Goal: Task Accomplishment & Management: Manage account settings

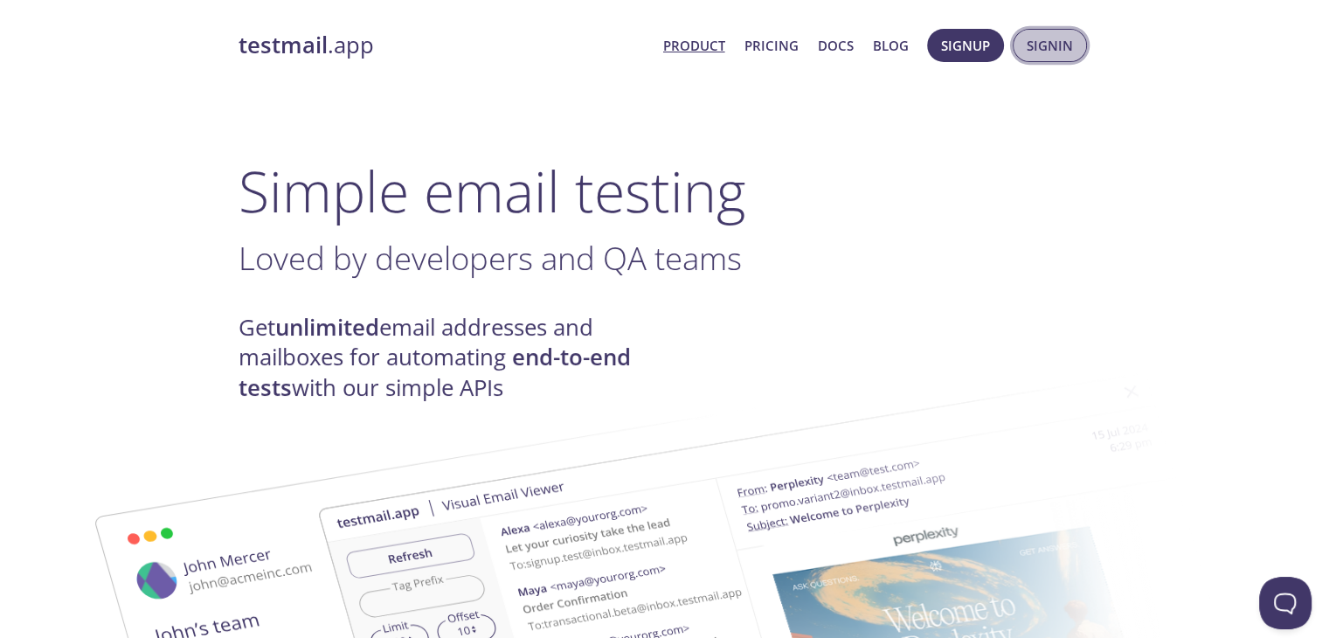
click at [1044, 46] on span "Signin" at bounding box center [1050, 45] width 46 height 23
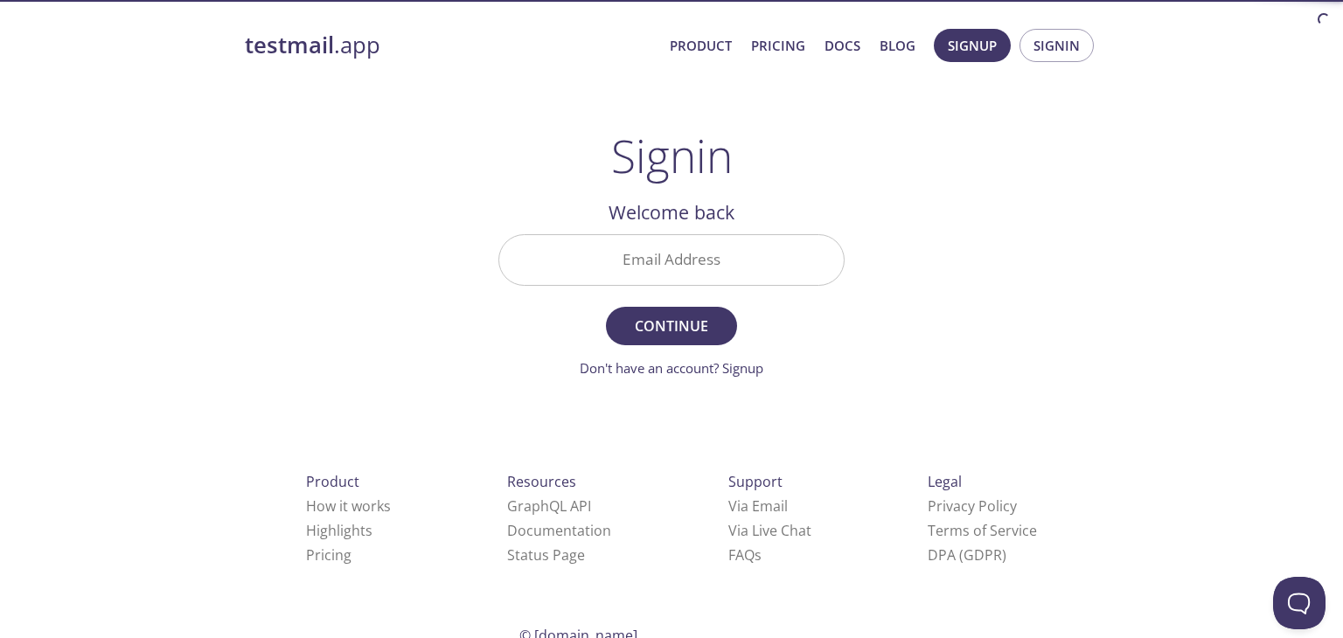
click at [763, 246] on input "Email Address" at bounding box center [671, 260] width 344 height 50
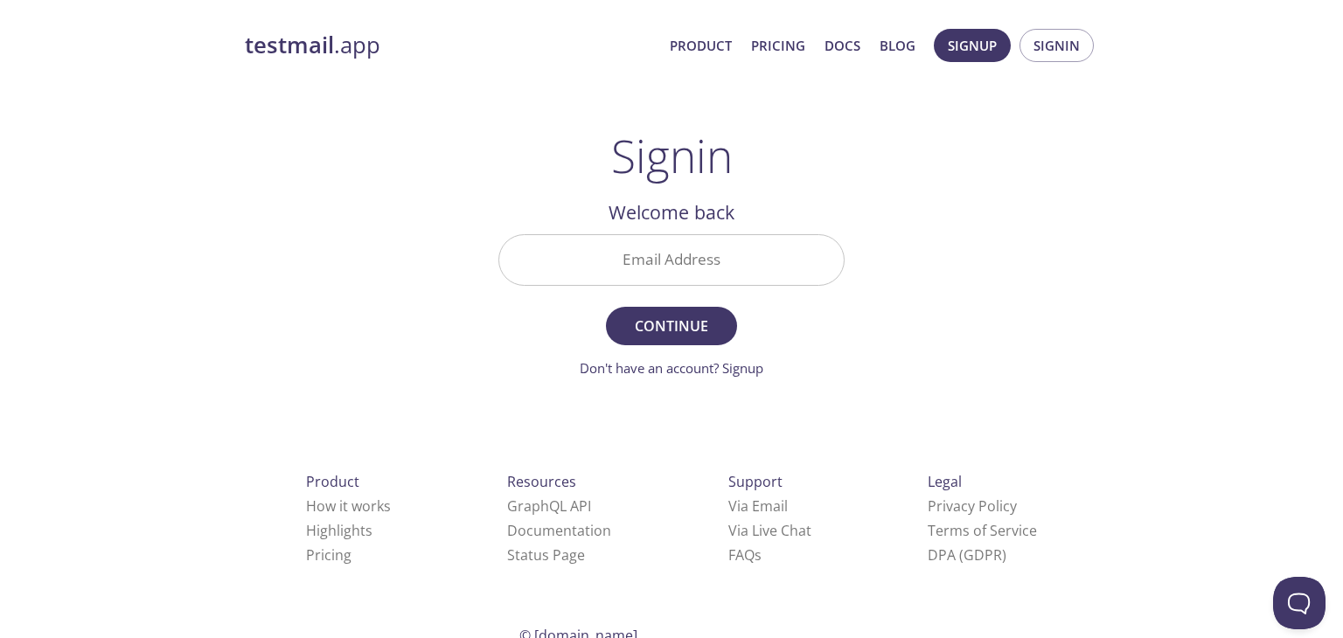
click at [962, 229] on div "testmail .app Product Pricing Docs Blog Signup Signin Signin Welcome back Email…" at bounding box center [671, 381] width 895 height 729
click at [954, 49] on span "Signup" at bounding box center [971, 45] width 49 height 23
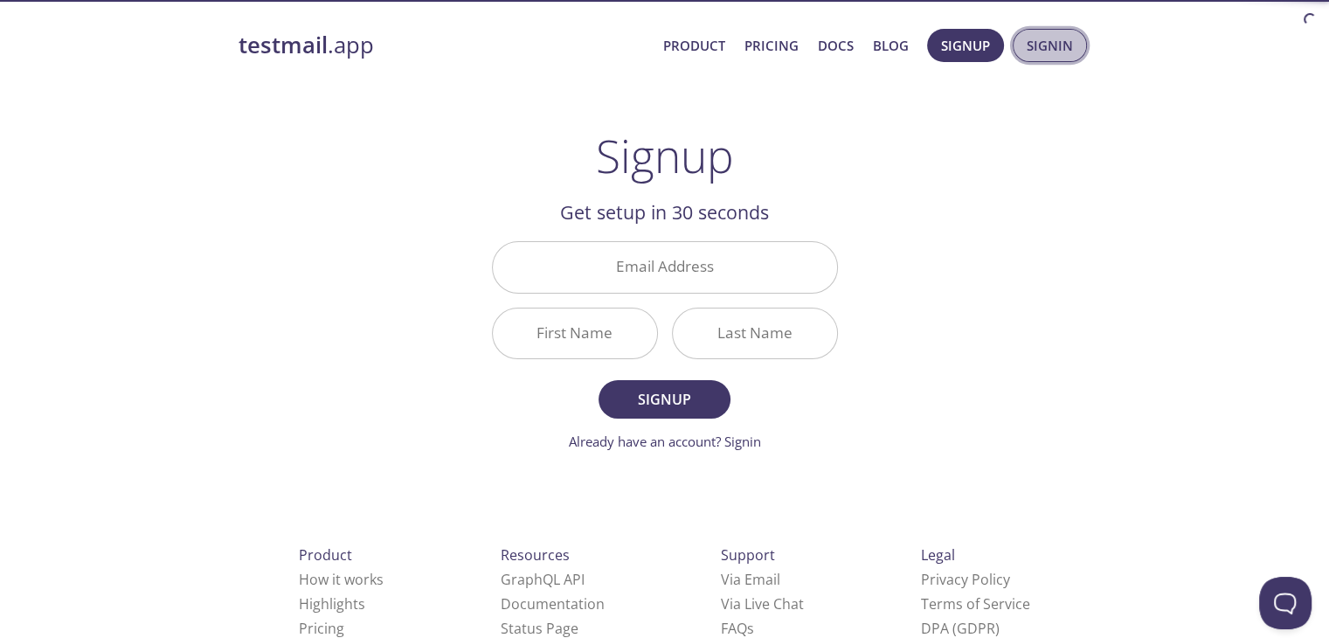
click at [1035, 43] on span "Signin" at bounding box center [1050, 45] width 46 height 23
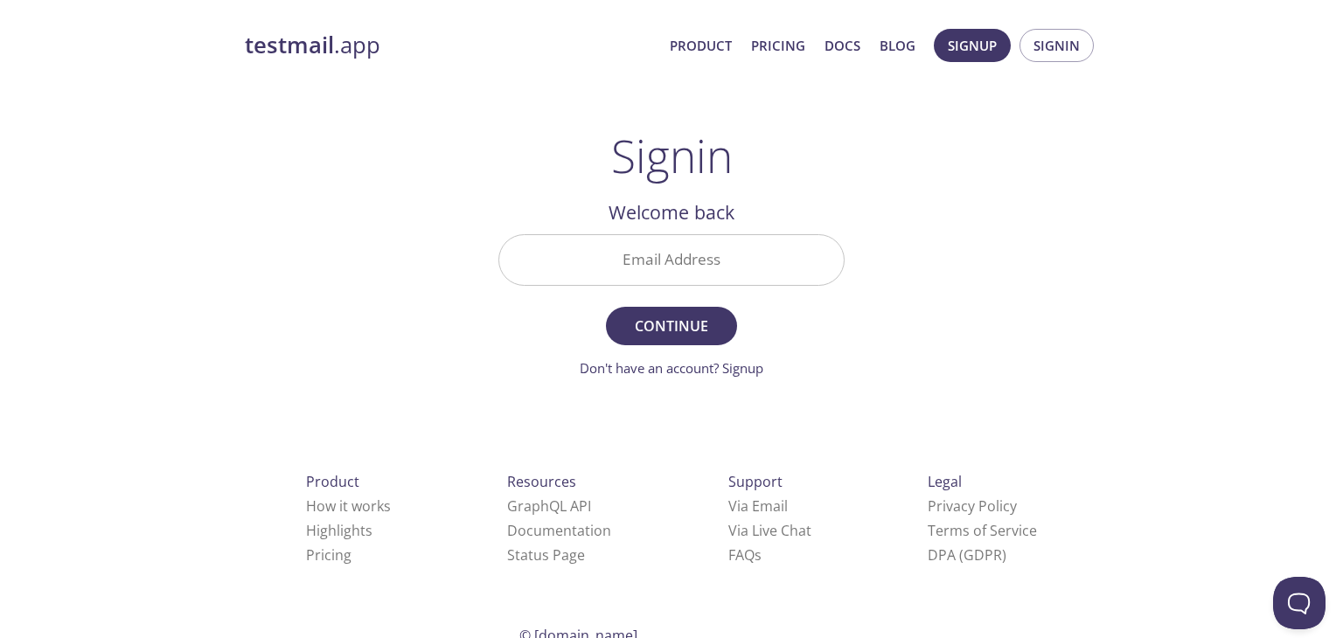
click at [719, 238] on input "Email Address" at bounding box center [671, 260] width 344 height 50
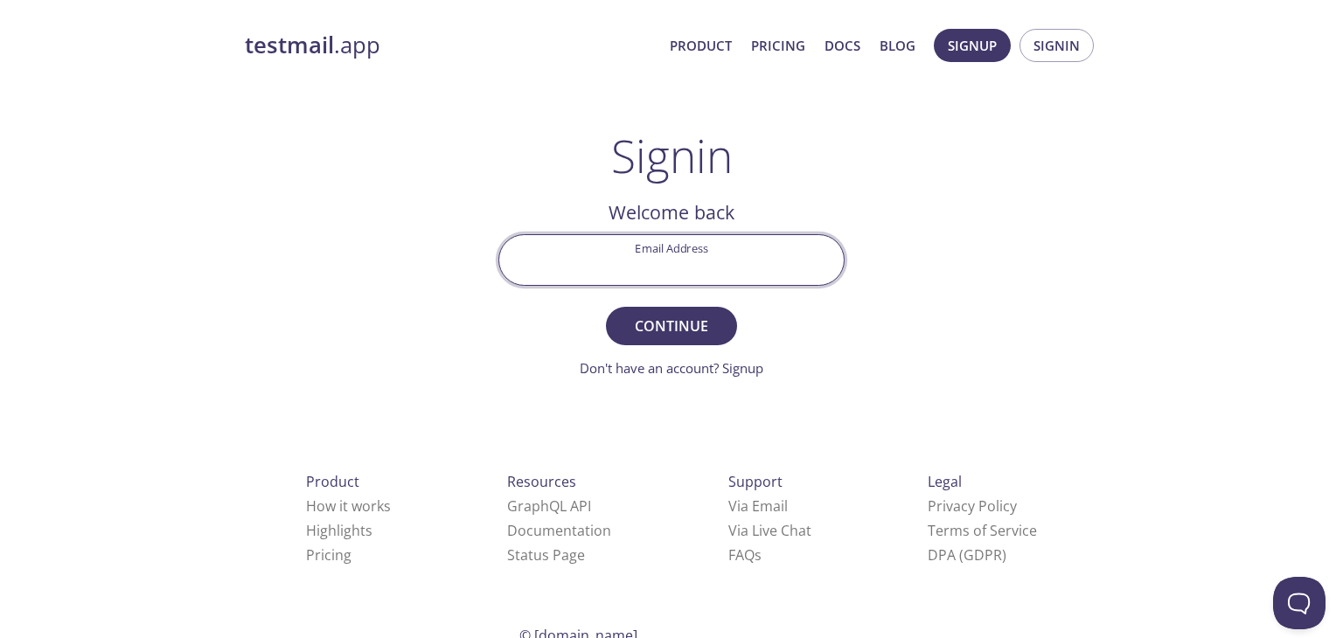
type input "[EMAIL_ADDRESS][DOMAIN_NAME]"
click at [696, 339] on button "Continue" at bounding box center [671, 326] width 131 height 38
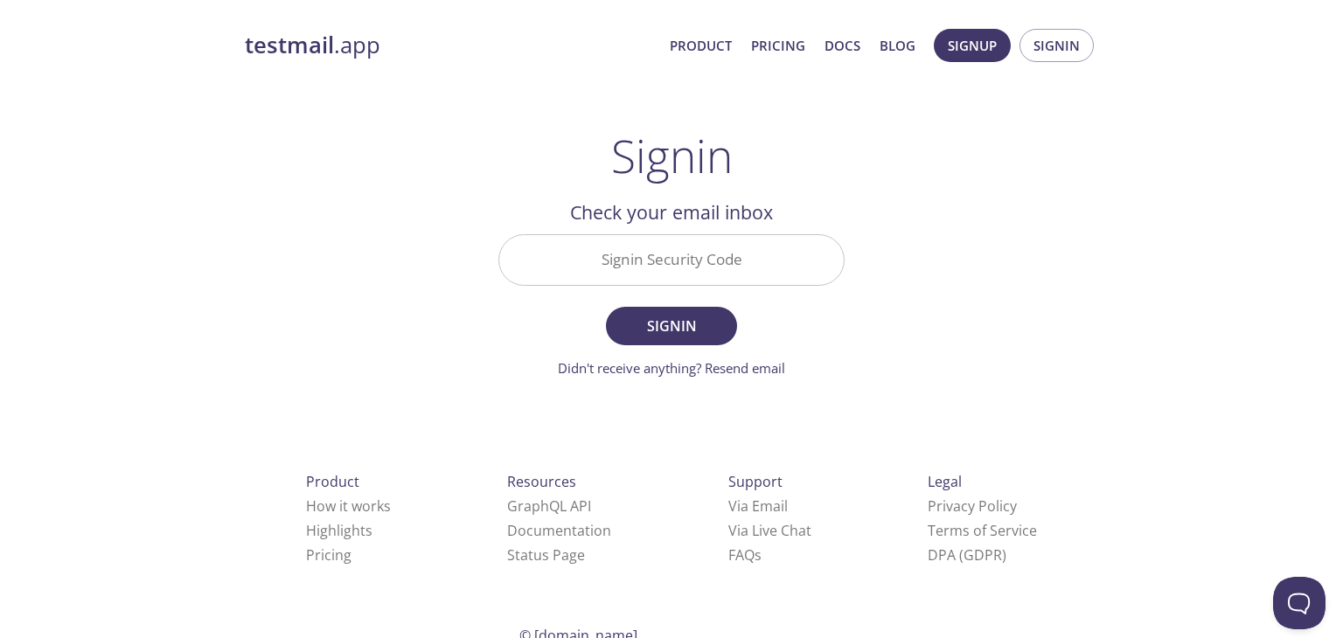
click at [670, 235] on input "Signin Security Code" at bounding box center [671, 260] width 344 height 50
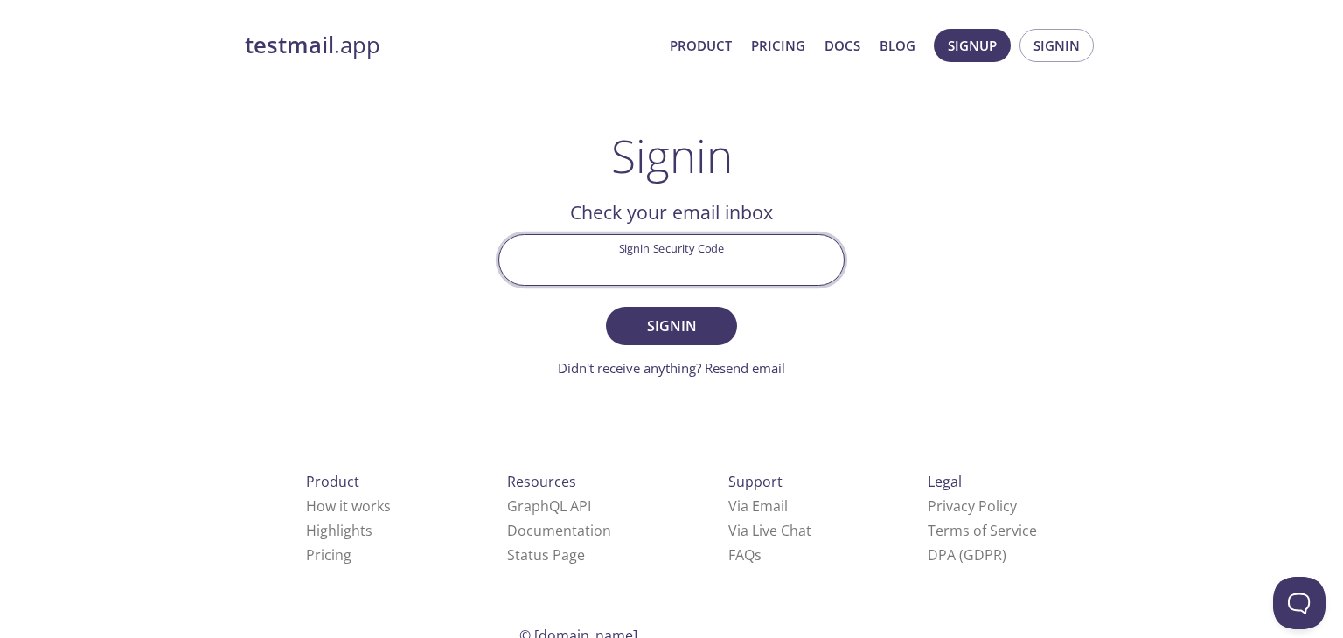
click at [659, 260] on input "Signin Security Code" at bounding box center [671, 260] width 344 height 50
type input "j65wn58"
click at [606, 307] on button "Signin" at bounding box center [671, 326] width 131 height 38
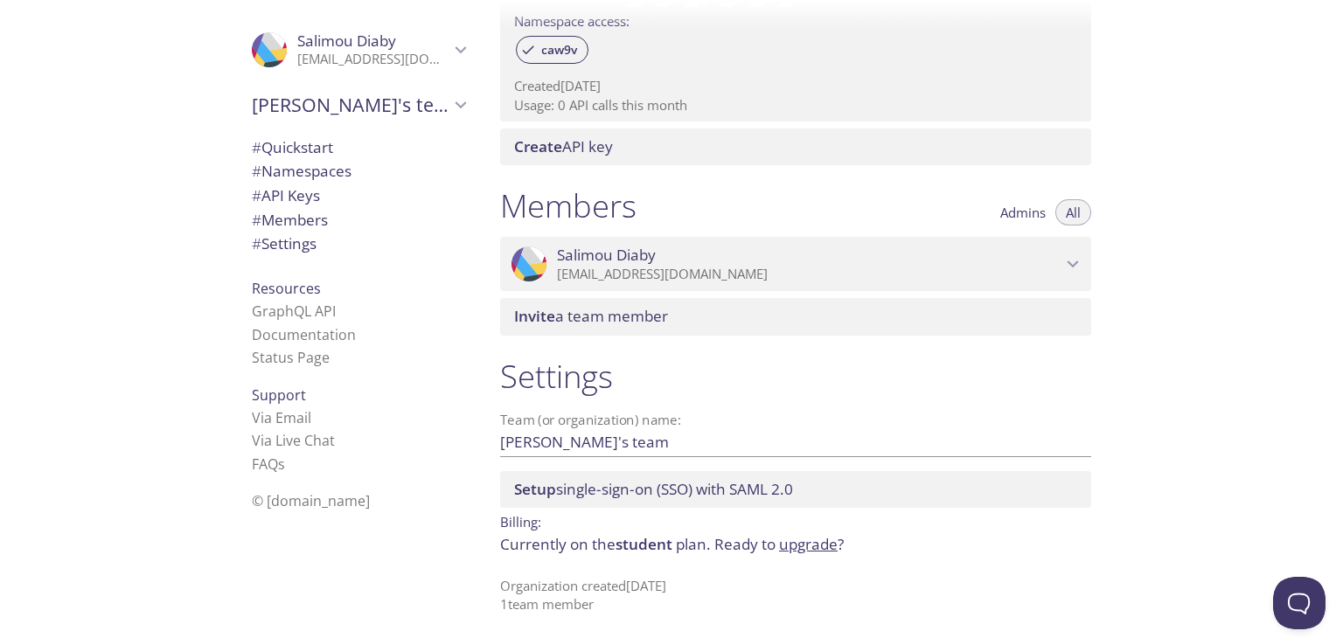
scroll to position [605, 0]
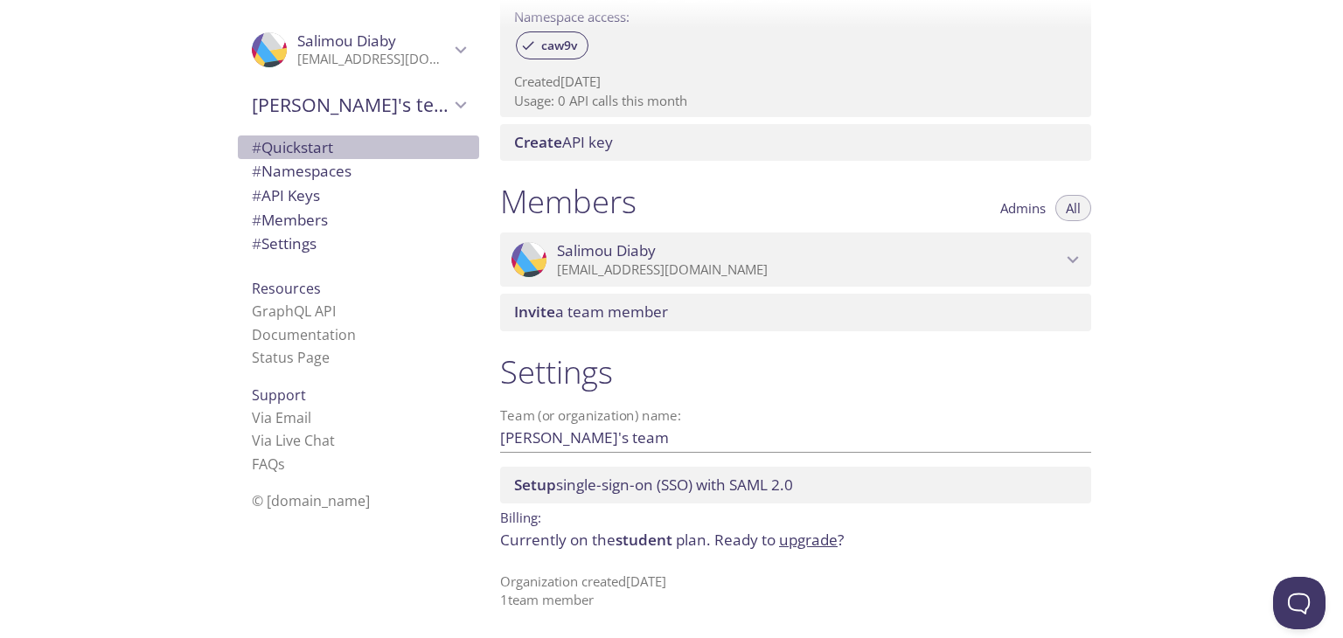
click at [313, 148] on span "# Quickstart" at bounding box center [292, 147] width 81 height 20
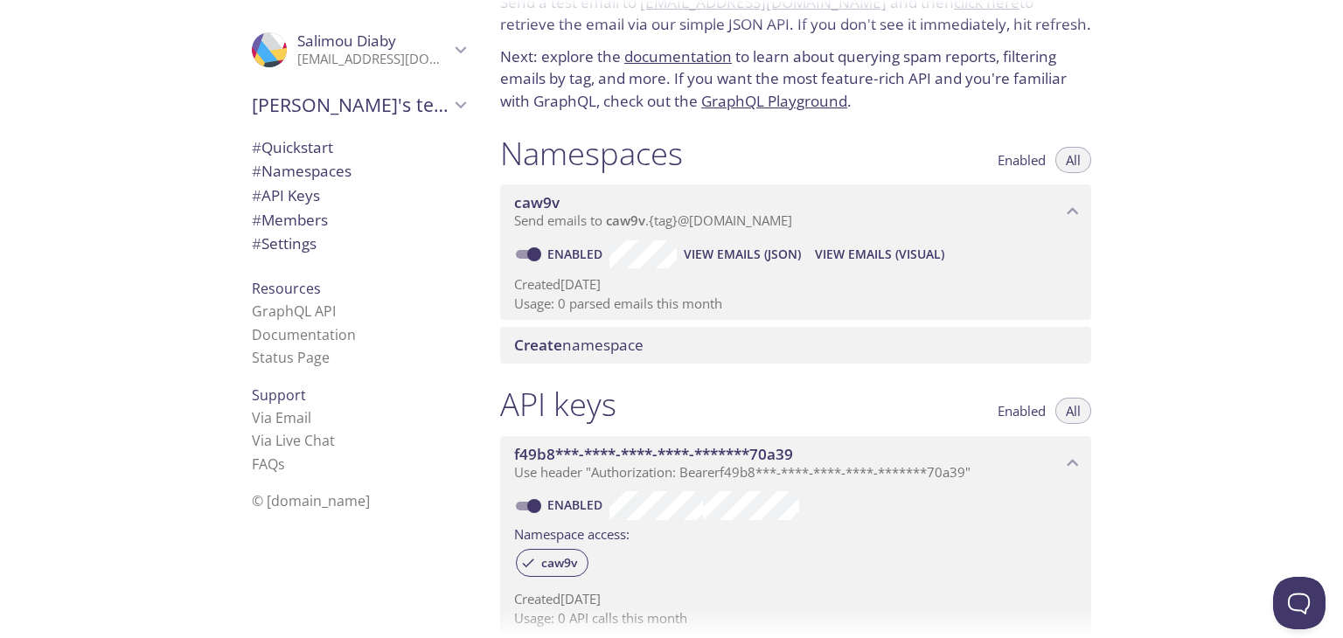
scroll to position [104, 0]
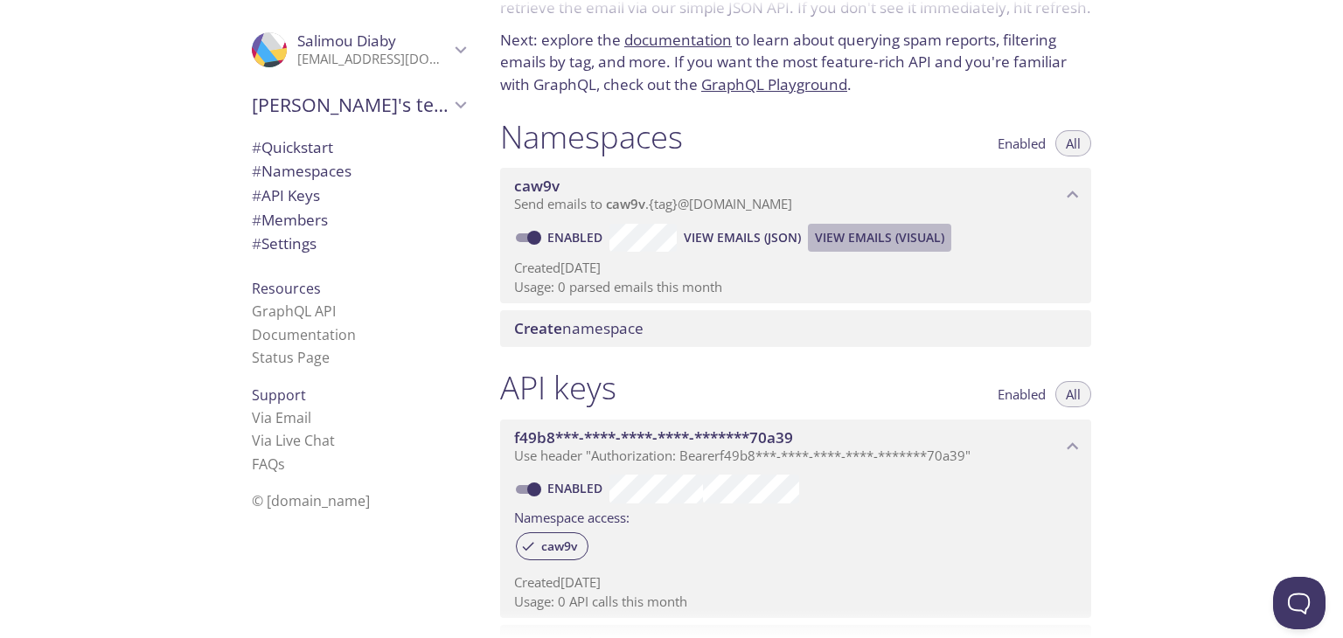
click at [898, 232] on span "View Emails (Visual)" at bounding box center [879, 237] width 129 height 21
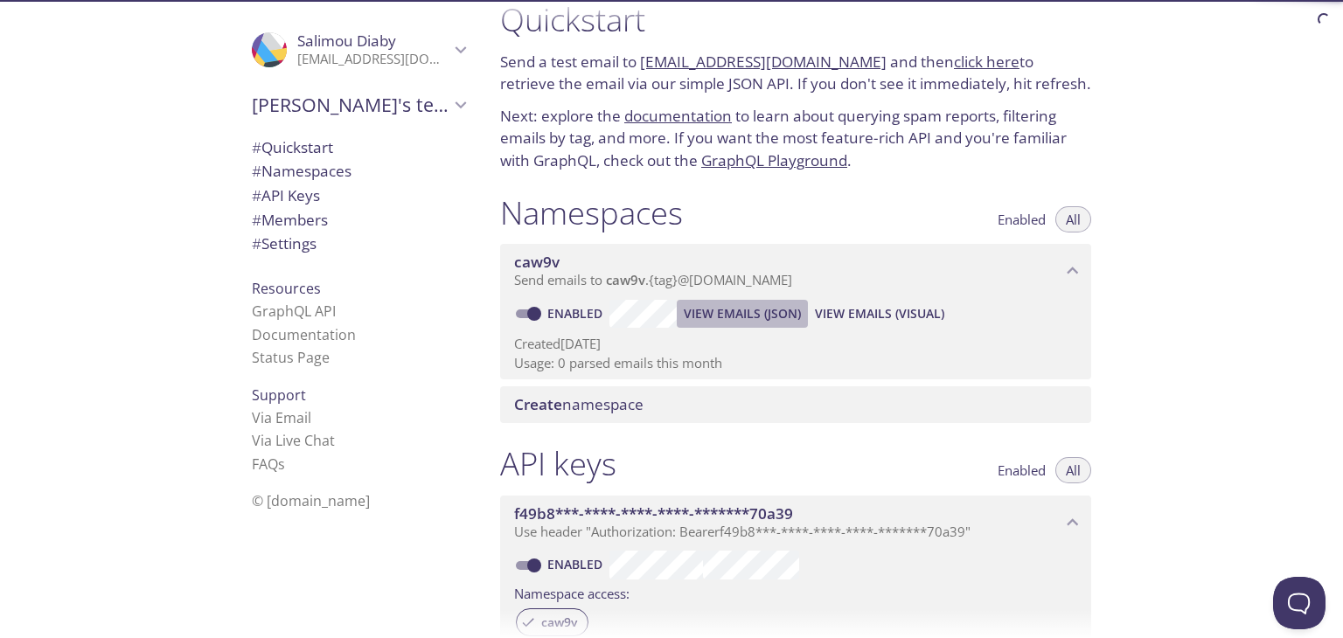
click at [739, 316] on span "View Emails (JSON)" at bounding box center [742, 313] width 117 height 21
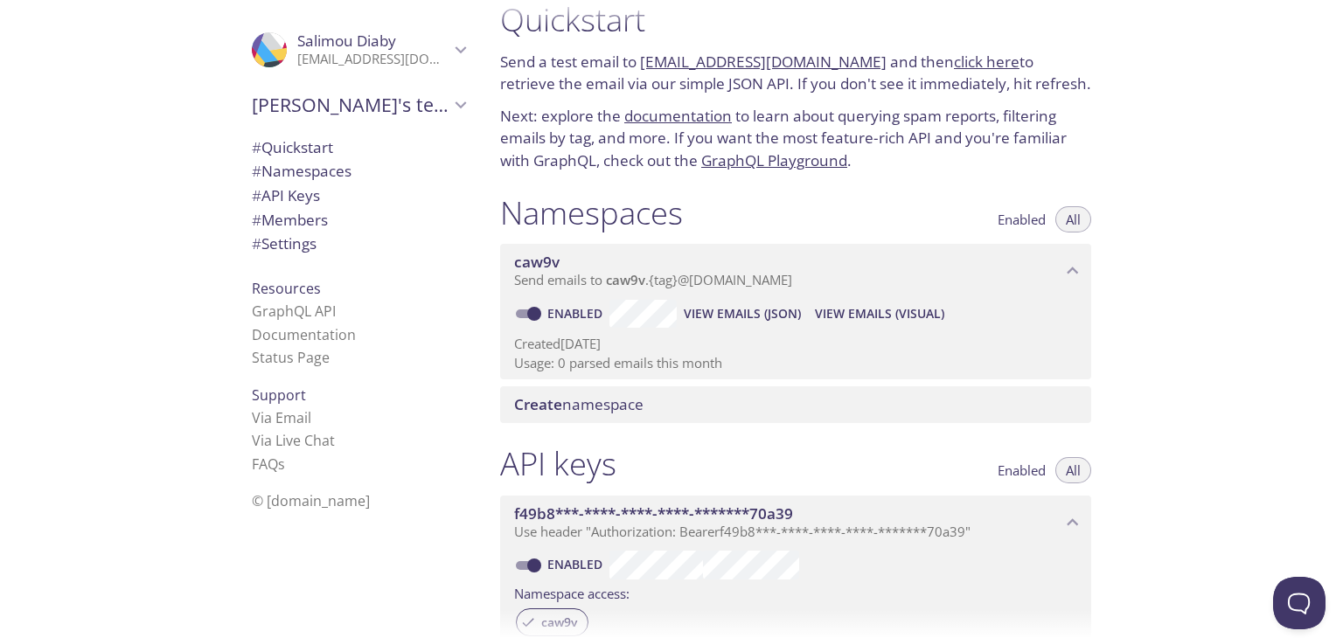
click at [626, 392] on div "Create namespace" at bounding box center [795, 404] width 591 height 37
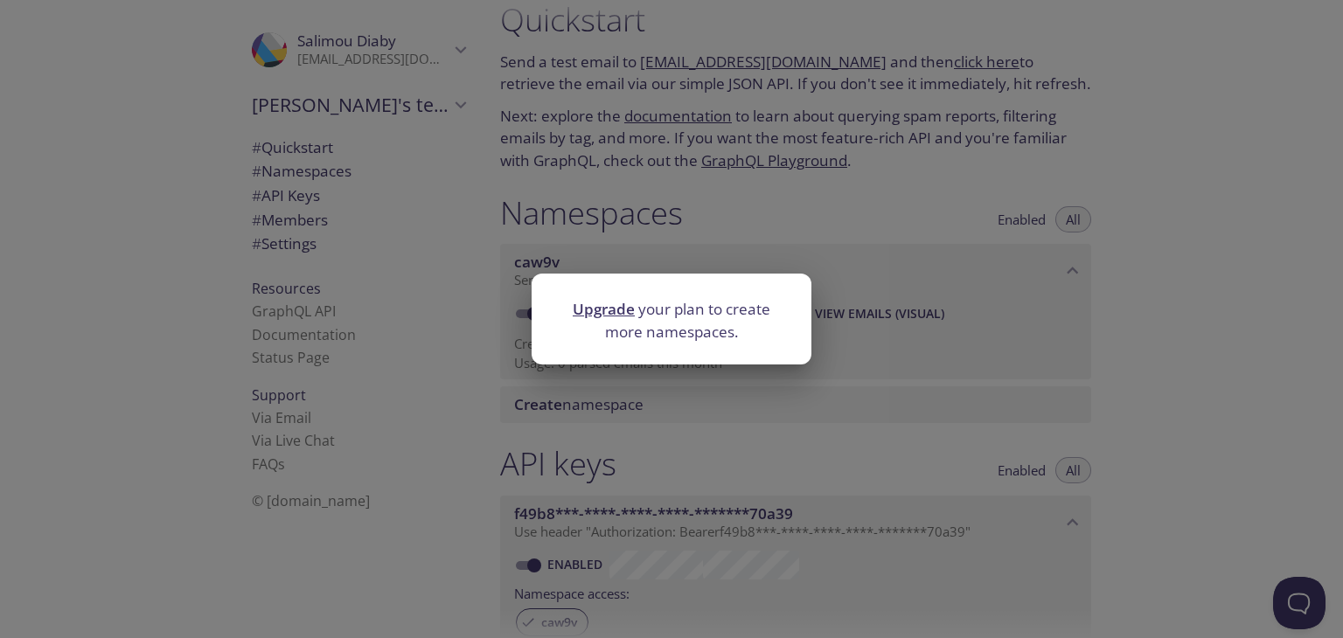
click at [808, 364] on div "Upgrade your plan to create more namespaces." at bounding box center [671, 319] width 1343 height 638
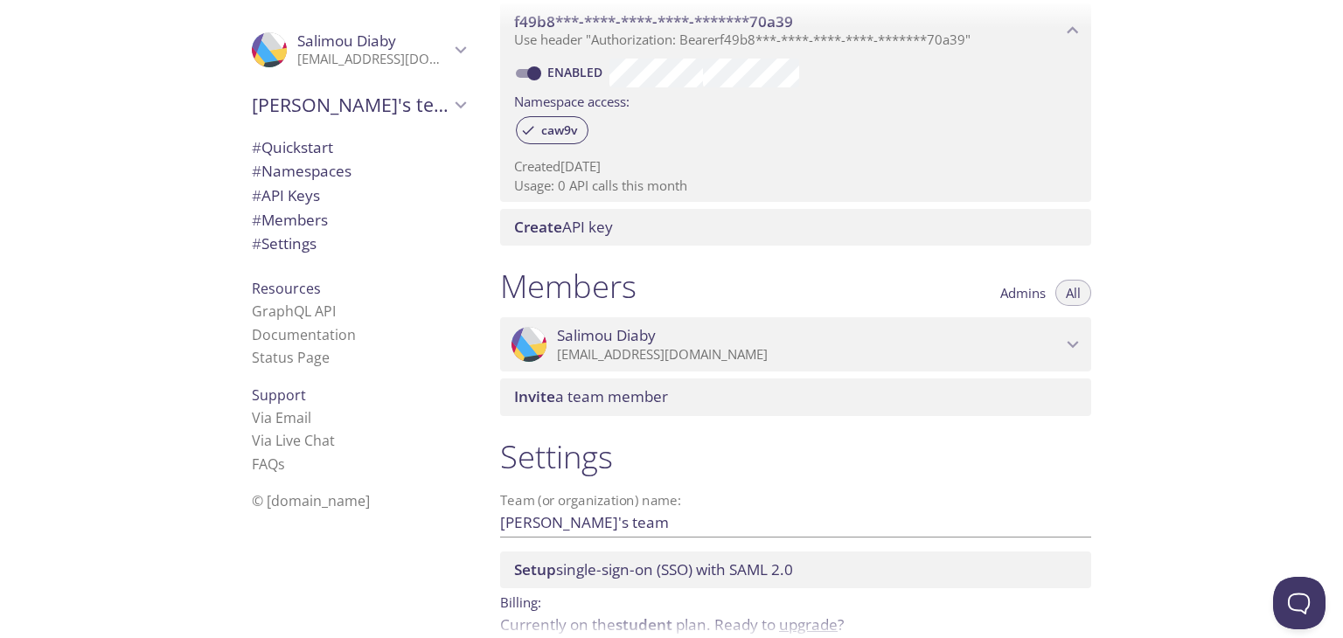
scroll to position [605, 0]
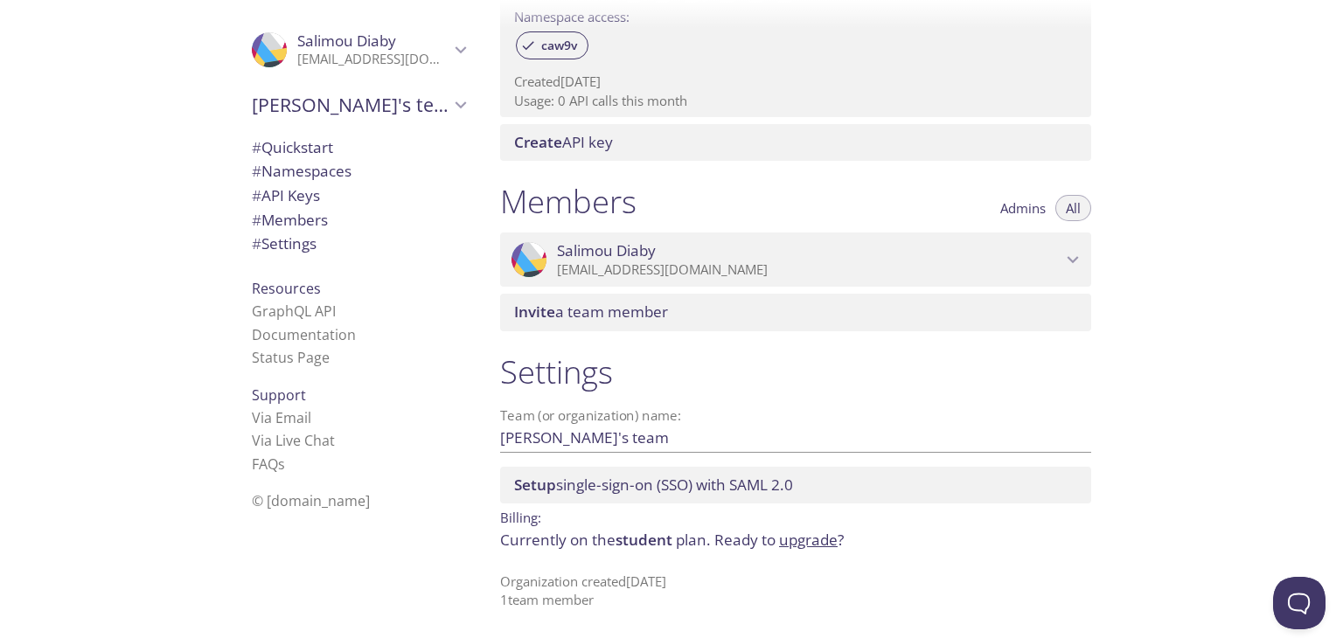
click at [815, 436] on input "[PERSON_NAME]'s team" at bounding box center [767, 437] width 535 height 29
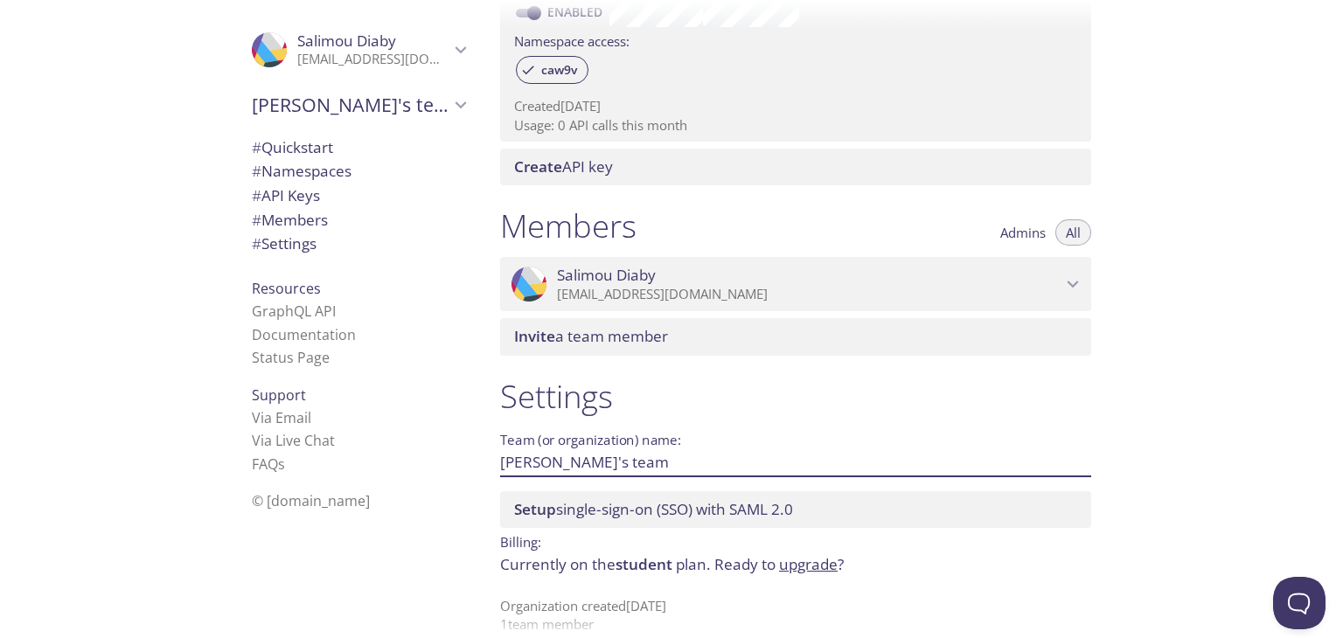
scroll to position [583, 0]
